Goal: Obtain resource: Obtain resource

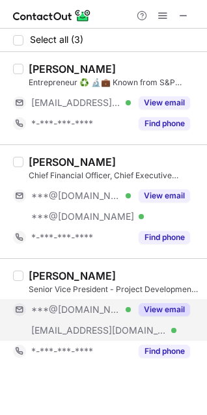
click at [152, 305] on button "View email" at bounding box center [163, 309] width 51 height 13
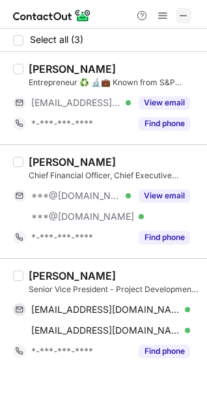
click at [181, 18] on span at bounding box center [183, 15] width 10 height 10
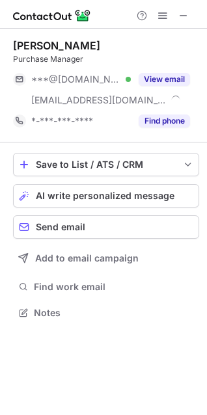
scroll to position [303, 207]
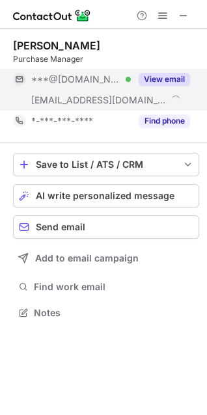
click at [166, 80] on button "View email" at bounding box center [163, 79] width 51 height 13
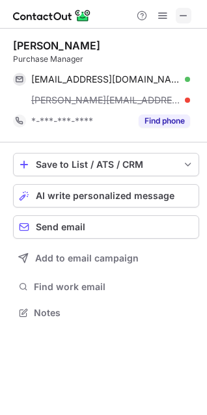
click at [187, 16] on span at bounding box center [183, 15] width 10 height 10
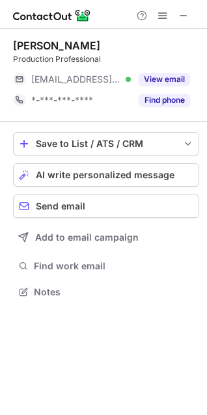
scroll to position [283, 207]
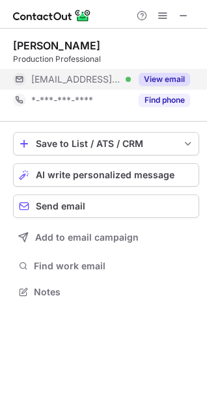
click at [168, 84] on button "View email" at bounding box center [163, 79] width 51 height 13
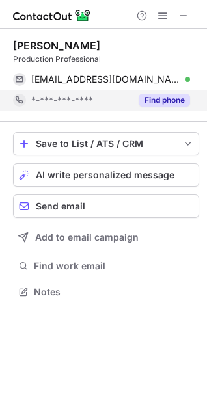
click at [158, 103] on button "Find phone" at bounding box center [163, 100] width 51 height 13
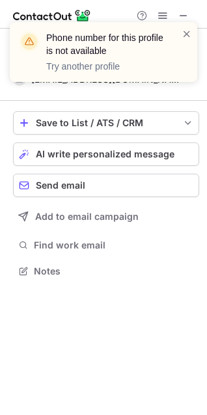
scroll to position [262, 207]
click at [185, 20] on div "Phone number for this profile is not available Try another profile" at bounding box center [103, 57] width 208 height 96
click at [184, 18] on div "Phone number for this profile is not available Try another profile" at bounding box center [103, 57] width 208 height 96
click at [187, 29] on span at bounding box center [186, 33] width 10 height 13
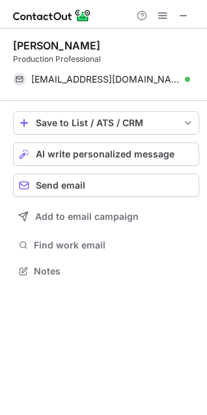
click at [184, 17] on div "Phone number for this profile is not available Try another profile" at bounding box center [103, 57] width 208 height 96
click at [183, 16] on span at bounding box center [183, 15] width 10 height 10
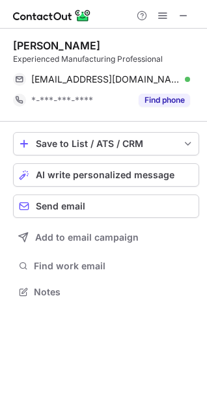
scroll to position [283, 207]
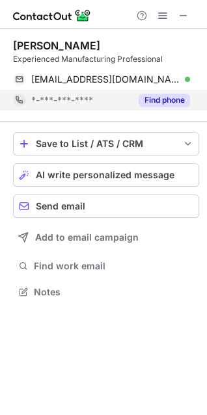
click at [174, 103] on button "Find phone" at bounding box center [163, 100] width 51 height 13
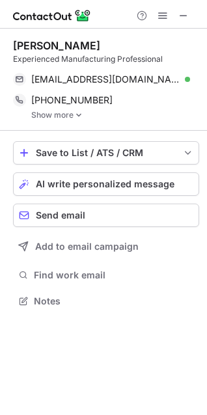
click at [53, 114] on link "Show more" at bounding box center [115, 114] width 168 height 9
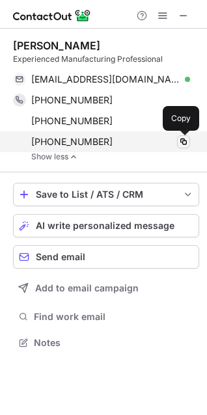
click at [188, 144] on span at bounding box center [183, 141] width 10 height 10
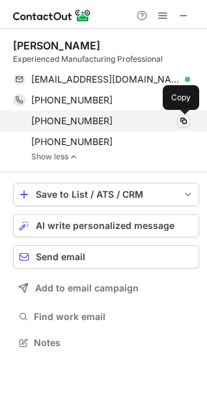
click at [185, 126] on button at bounding box center [183, 120] width 13 height 13
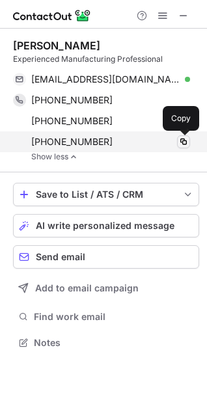
click at [185, 139] on span at bounding box center [183, 141] width 10 height 10
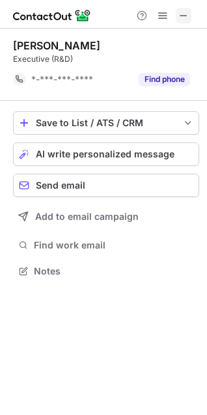
scroll to position [262, 207]
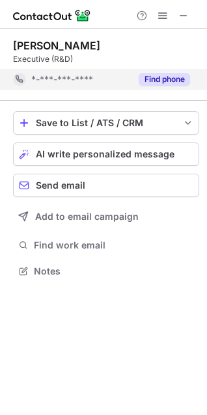
click at [168, 70] on div "Find phone" at bounding box center [160, 79] width 59 height 21
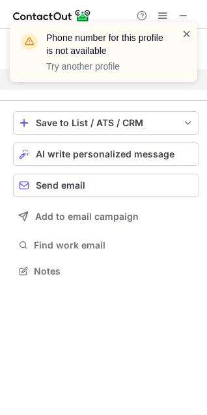
click at [184, 38] on span at bounding box center [186, 33] width 10 height 13
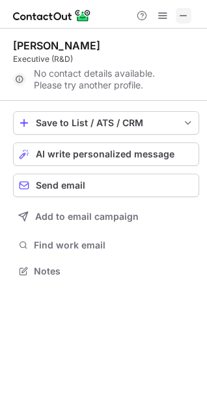
click at [186, 14] on span at bounding box center [183, 15] width 10 height 10
